Goal: Task Accomplishment & Management: Manage account settings

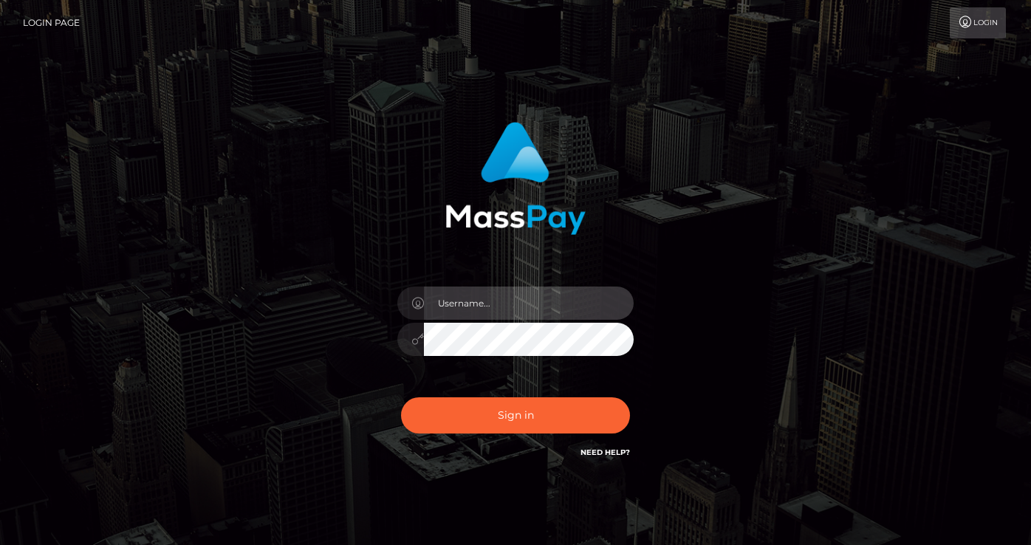
click at [470, 303] on input "text" at bounding box center [529, 302] width 210 height 33
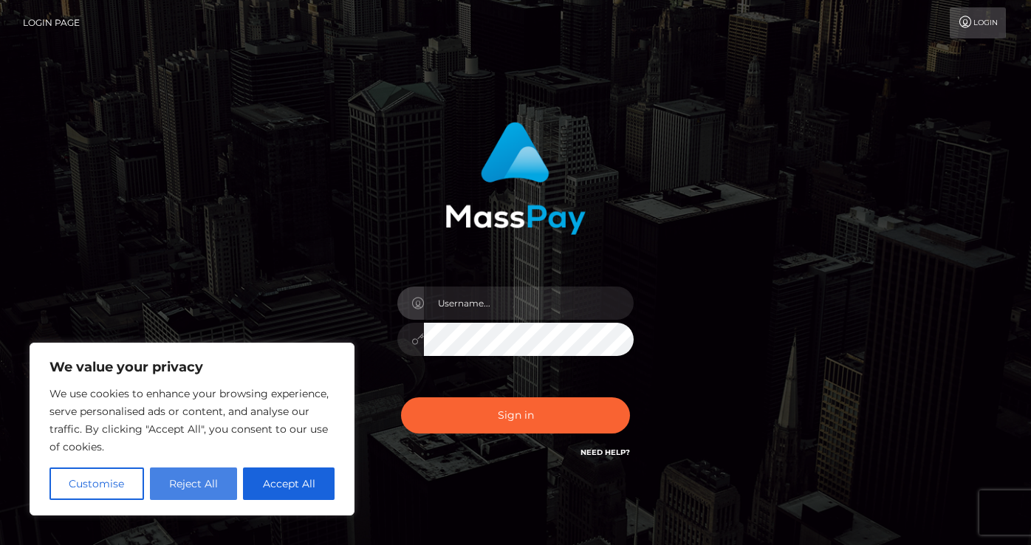
click at [202, 487] on button "Reject All" at bounding box center [194, 483] width 88 height 32
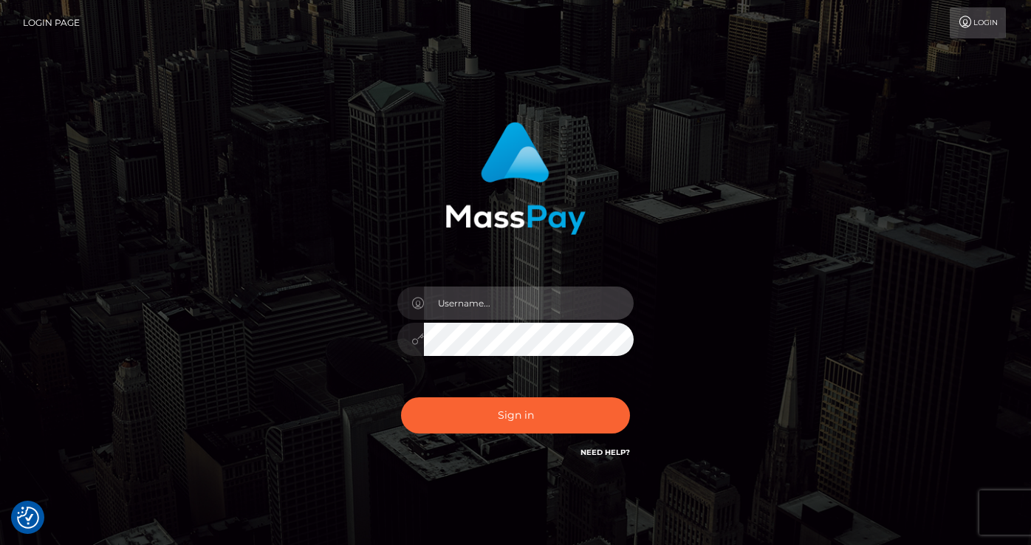
click at [518, 300] on input "text" at bounding box center [529, 302] width 210 height 33
type input "[EMAIL_ADDRESS][DOMAIN_NAME]"
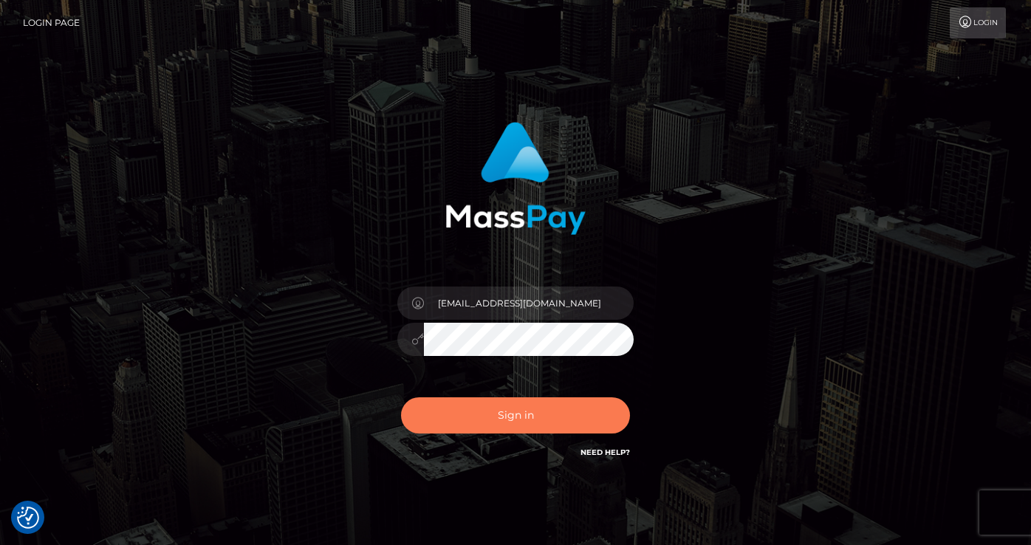
click at [524, 413] on button "Sign in" at bounding box center [515, 415] width 229 height 36
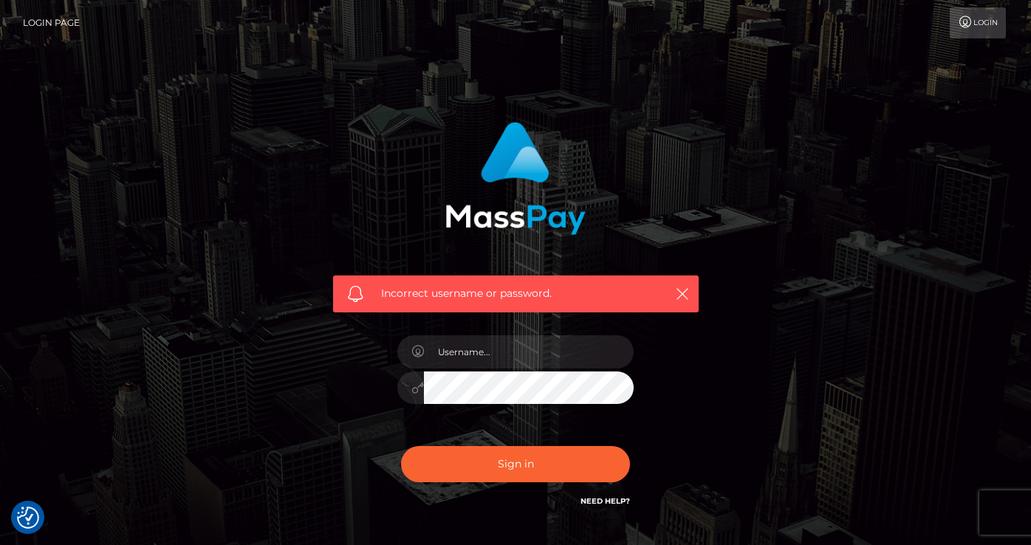
click at [600, 501] on link "Need Help?" at bounding box center [604, 501] width 49 height 10
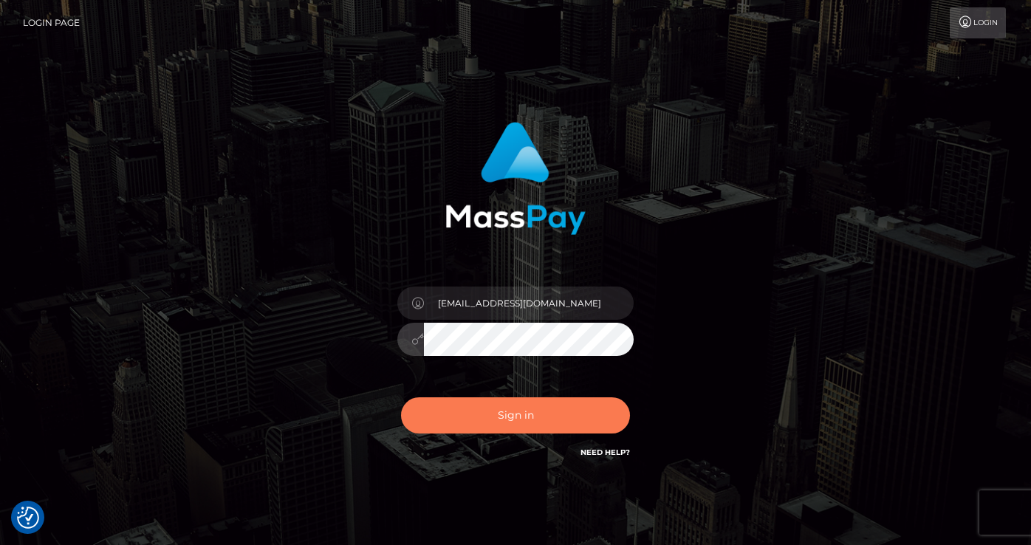
click at [516, 408] on button "Sign in" at bounding box center [515, 415] width 229 height 36
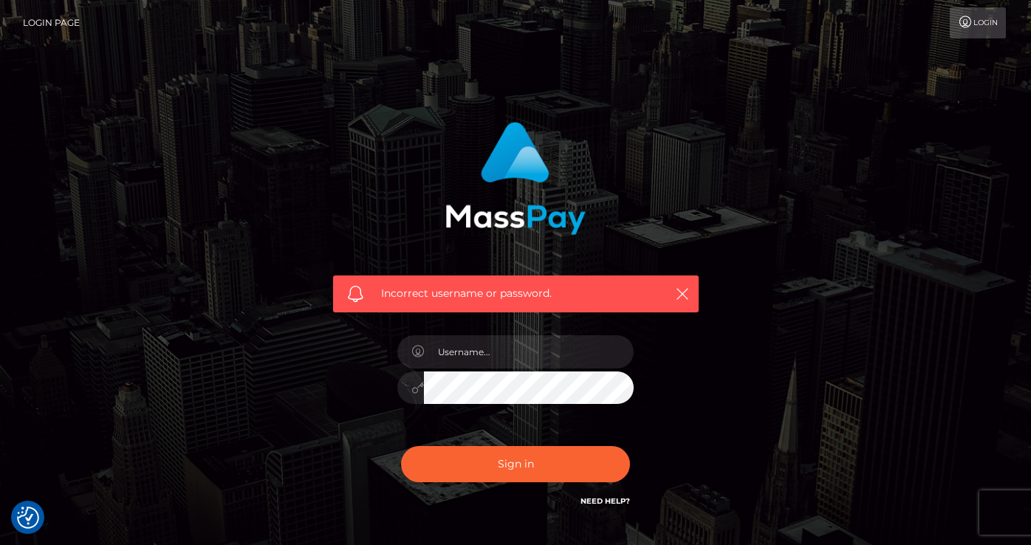
click at [351, 292] on span at bounding box center [355, 294] width 16 height 16
click at [684, 289] on icon "button" at bounding box center [682, 293] width 15 height 15
click at [682, 296] on icon "button" at bounding box center [682, 293] width 15 height 15
click at [605, 503] on link "Need Help?" at bounding box center [604, 501] width 49 height 10
